Goal: Information Seeking & Learning: Learn about a topic

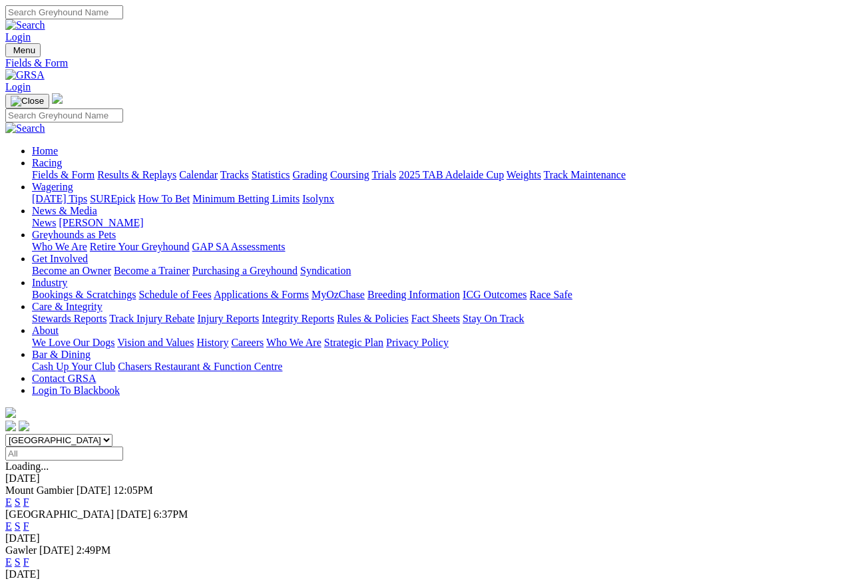
click at [29, 520] on link "F" at bounding box center [26, 525] width 6 height 11
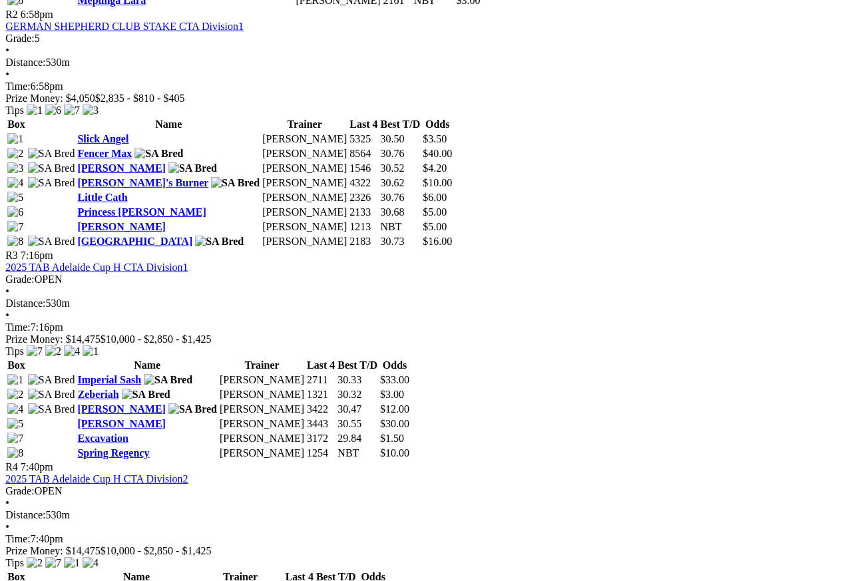
scroll to position [900, 9]
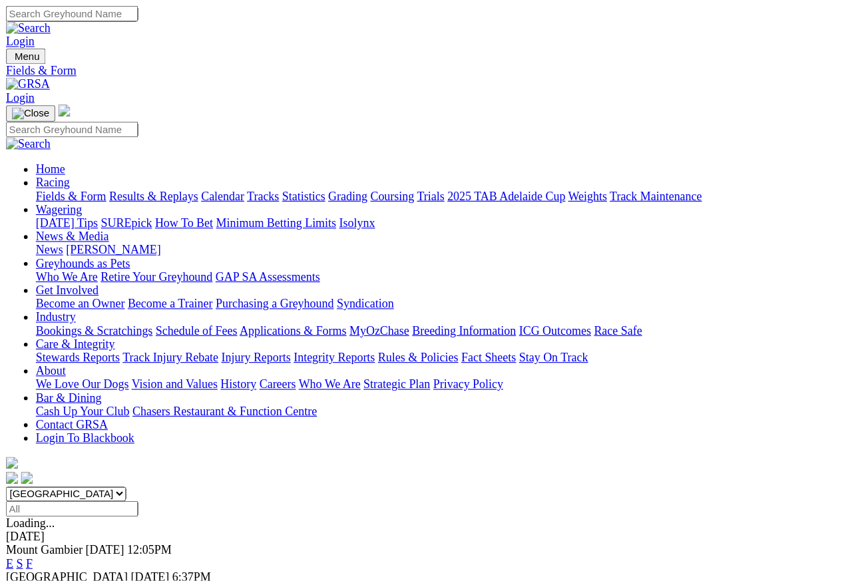
scroll to position [6, 0]
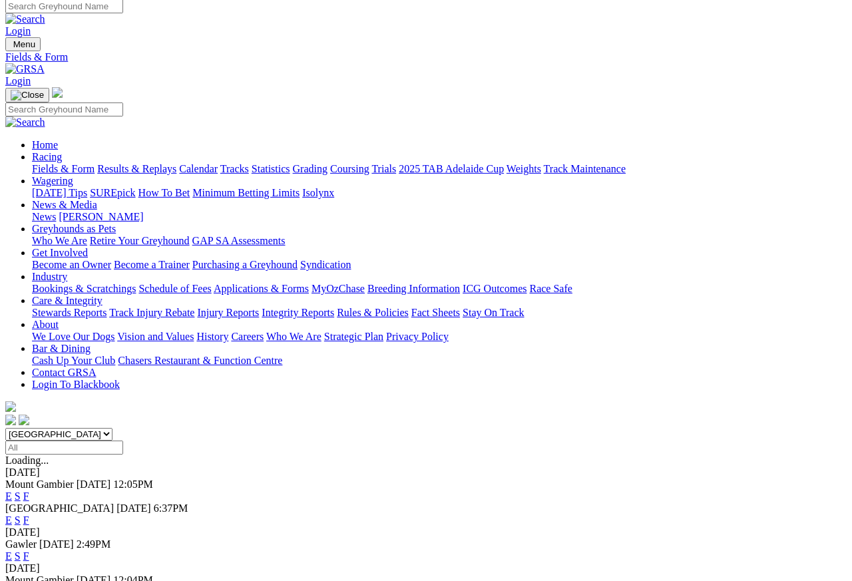
click at [102, 295] on link "Care & Integrity" at bounding box center [67, 300] width 71 height 11
click at [334, 307] on link "Integrity Reports" at bounding box center [298, 312] width 73 height 11
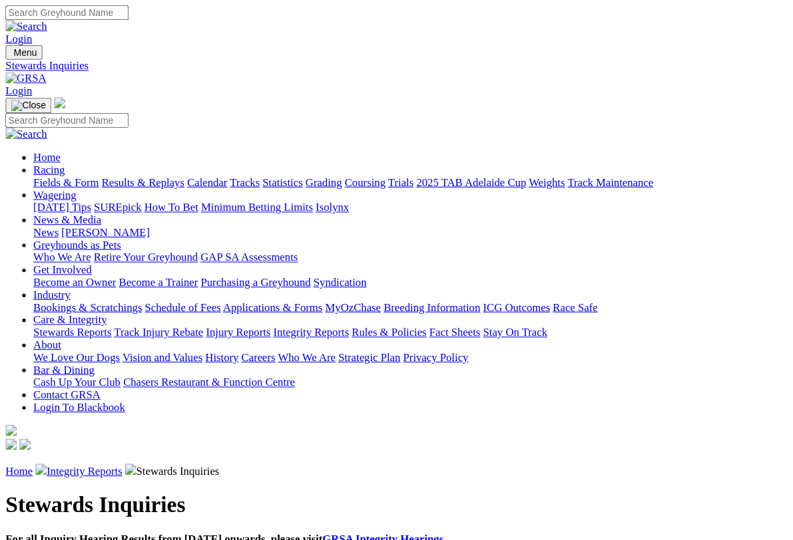
scroll to position [2, 0]
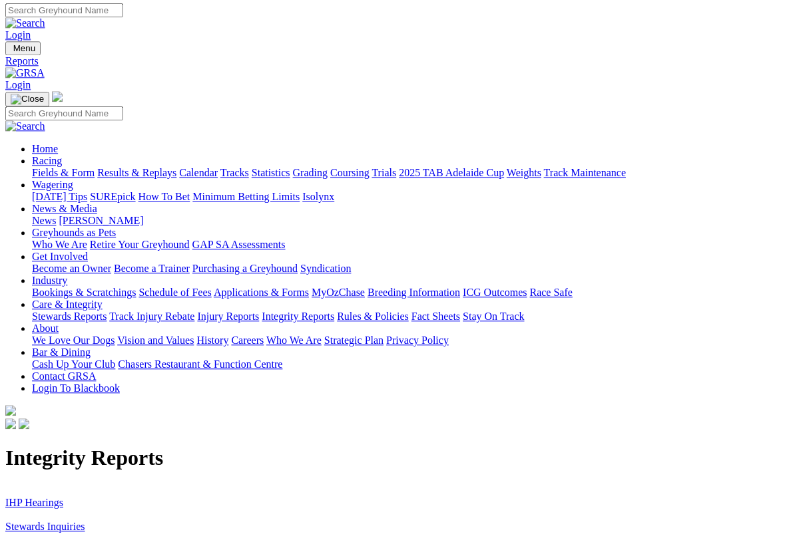
scroll to position [2, 0]
click at [39, 497] on link "IHP Hearings" at bounding box center [34, 502] width 58 height 11
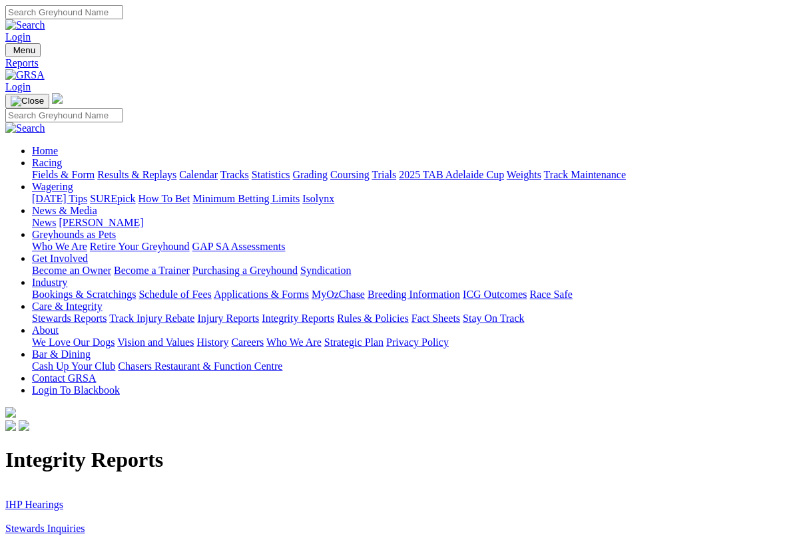
scroll to position [2, 0]
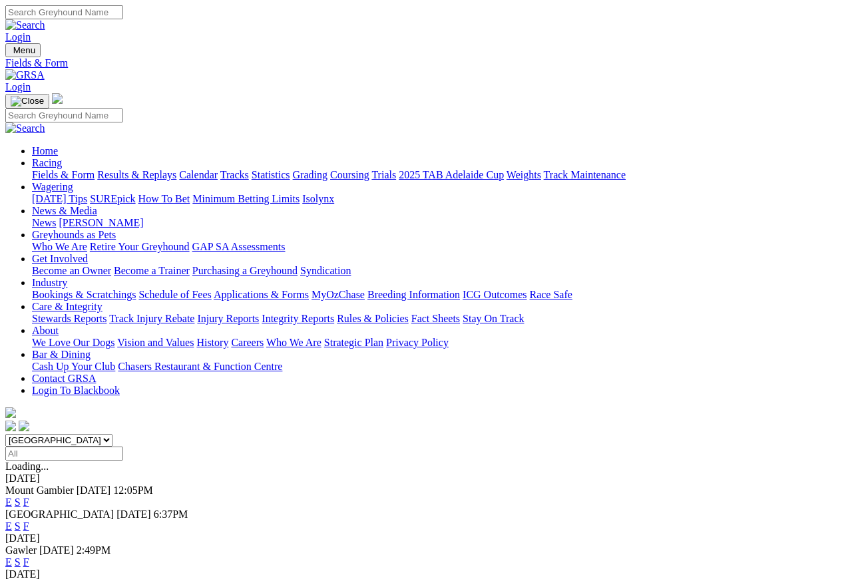
scroll to position [6, 0]
